Goal: Information Seeking & Learning: Learn about a topic

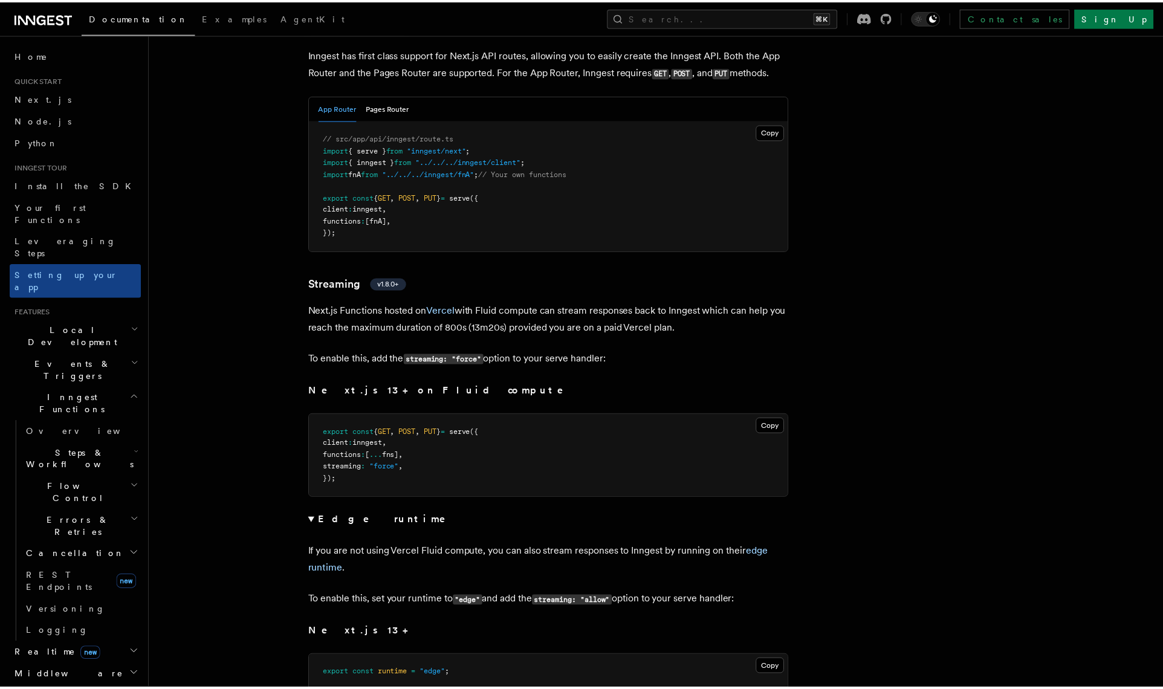
scroll to position [7971, 0]
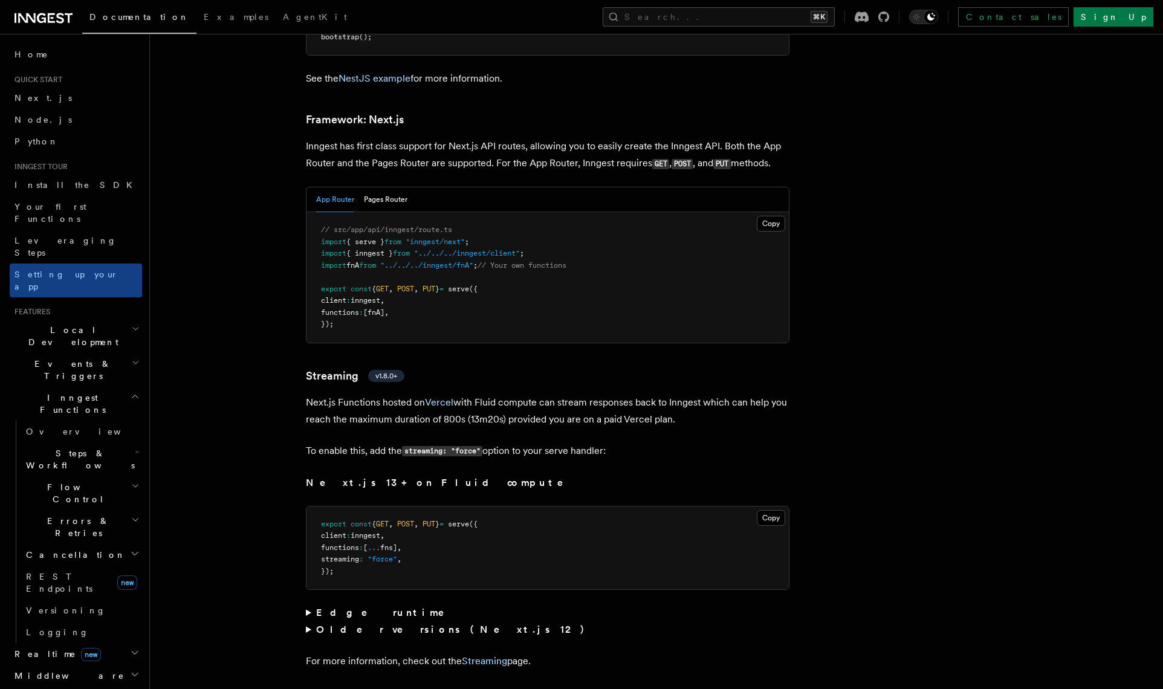
scroll to position [7871, 0]
